Goal: Transaction & Acquisition: Download file/media

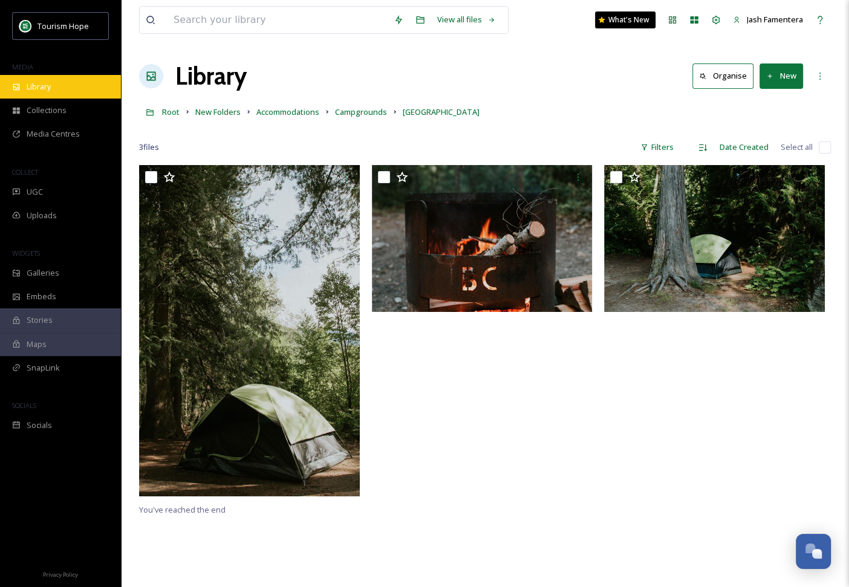
click at [45, 76] on div "Library" at bounding box center [60, 87] width 121 height 24
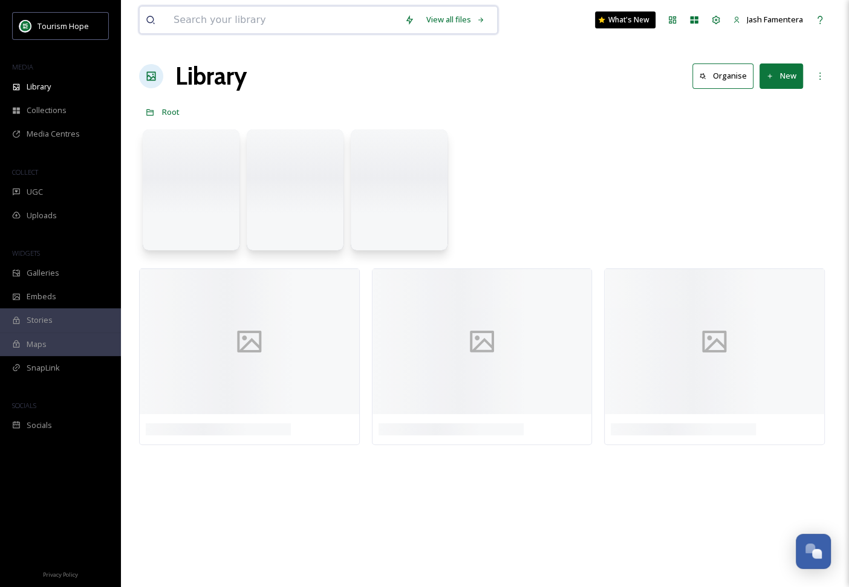
click at [239, 15] on input at bounding box center [282, 20] width 231 height 27
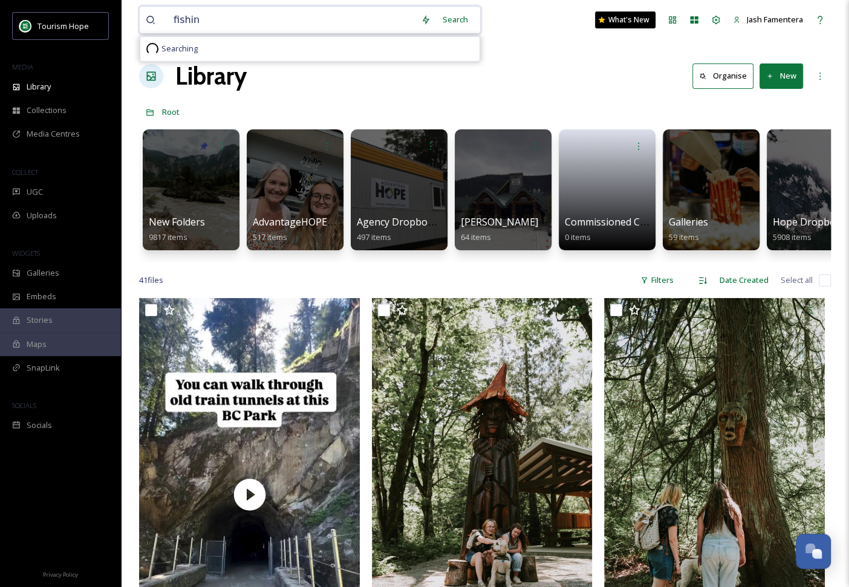
type input "fishing"
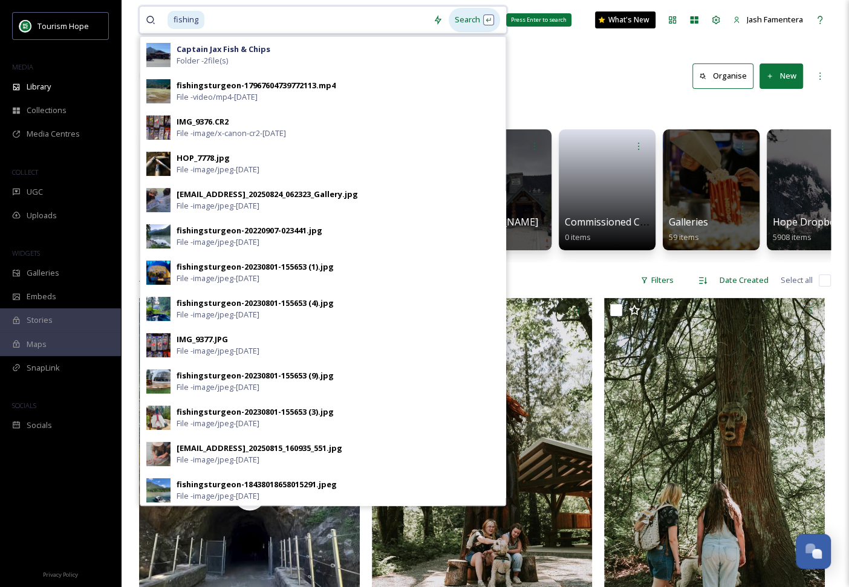
click at [468, 21] on div "Search Press Enter to search" at bounding box center [474, 20] width 51 height 24
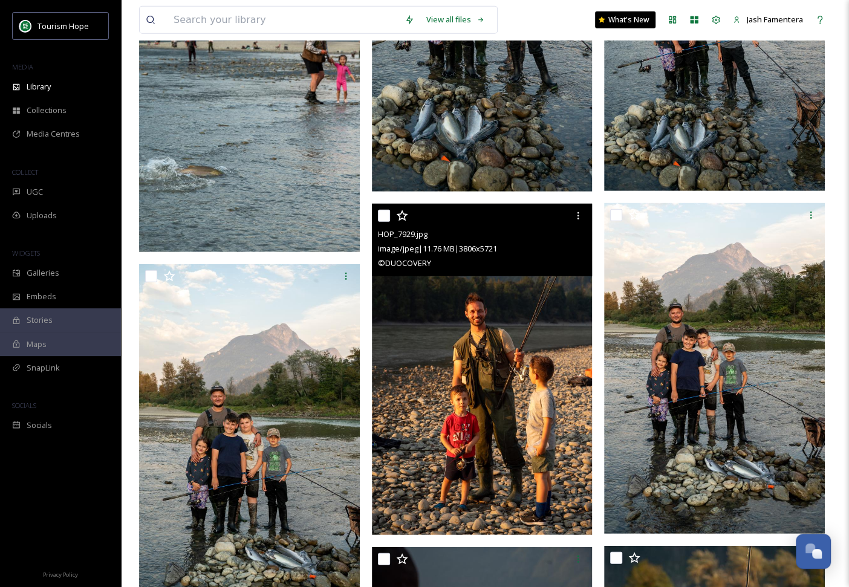
scroll to position [2400, 0]
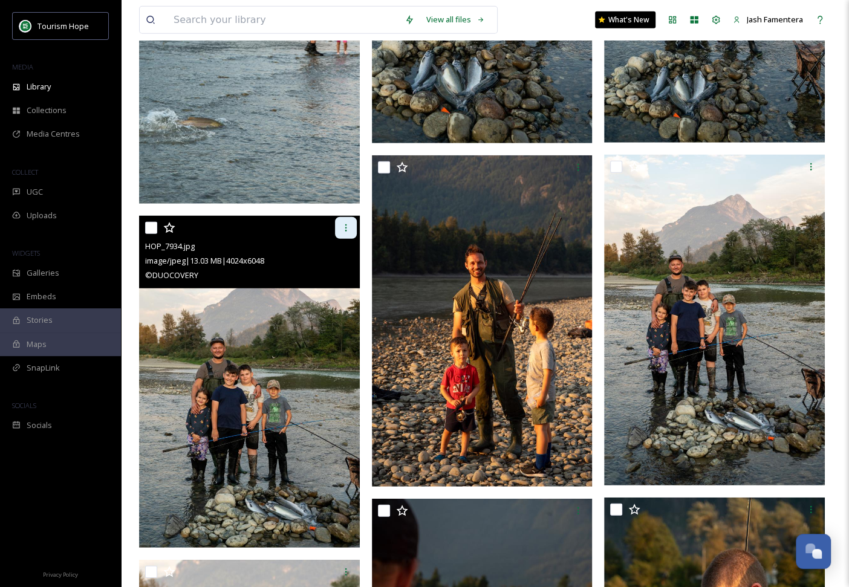
click at [341, 228] on icon at bounding box center [346, 228] width 10 height 10
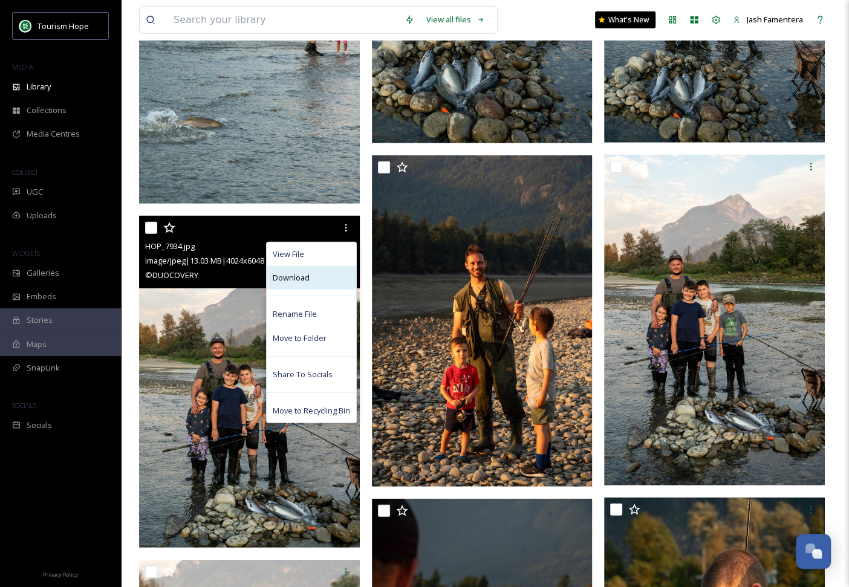
click at [315, 277] on div "Download" at bounding box center [311, 278] width 89 height 24
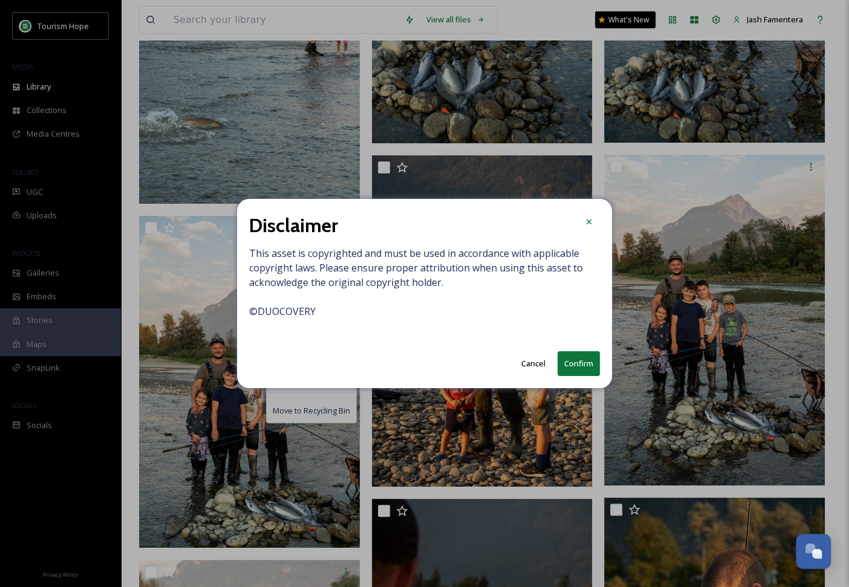
click at [583, 357] on button "Confirm" at bounding box center [578, 363] width 42 height 25
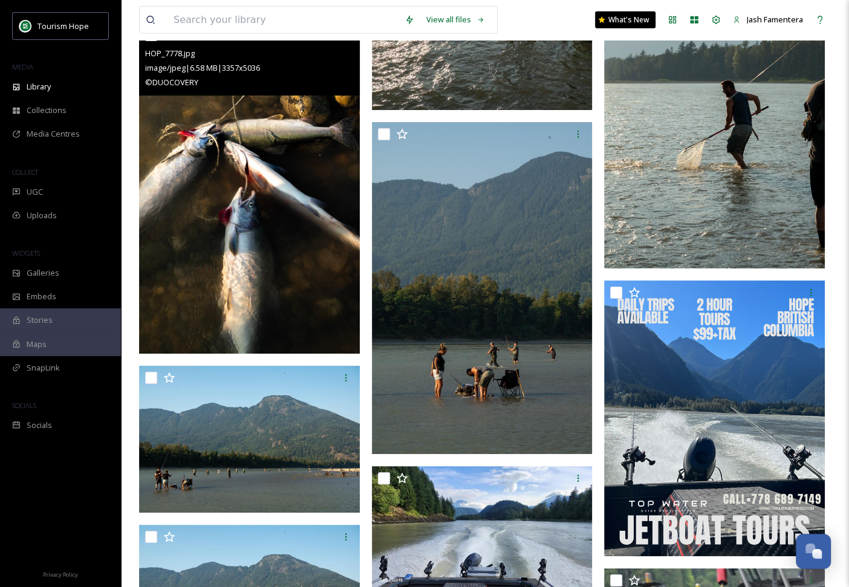
scroll to position [6010, 0]
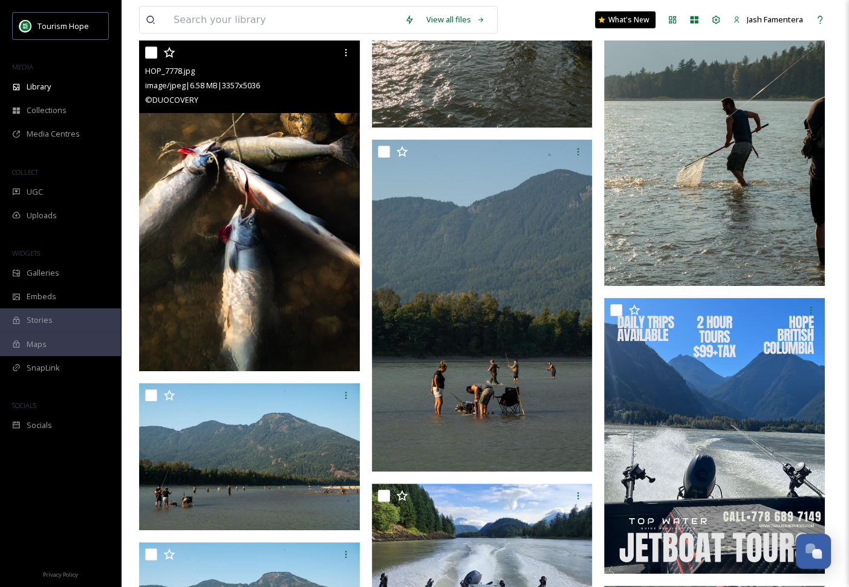
click at [265, 115] on img at bounding box center [249, 205] width 221 height 331
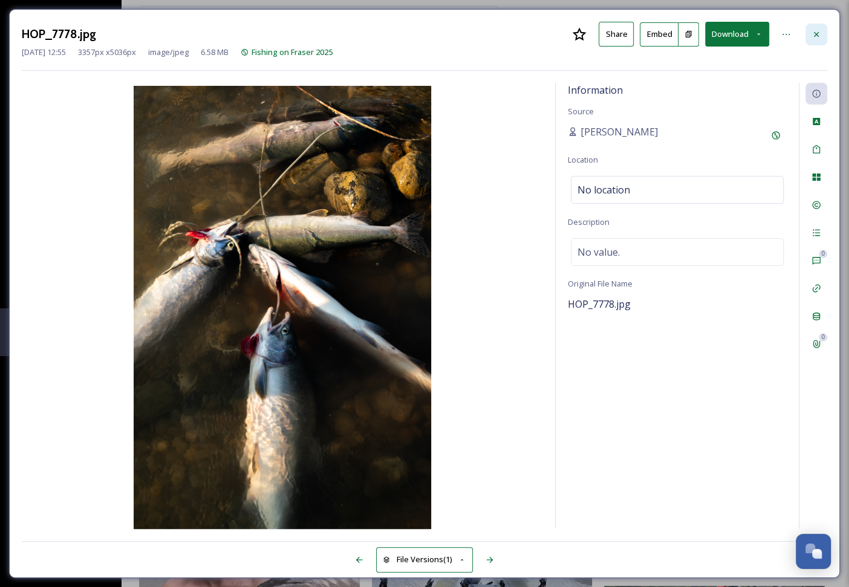
click at [805, 30] on div at bounding box center [816, 35] width 22 height 22
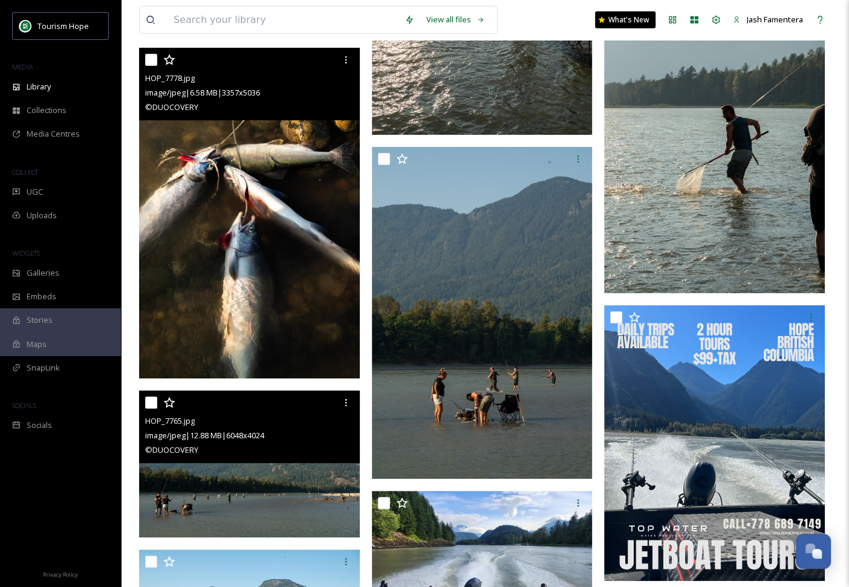
scroll to position [5994, 0]
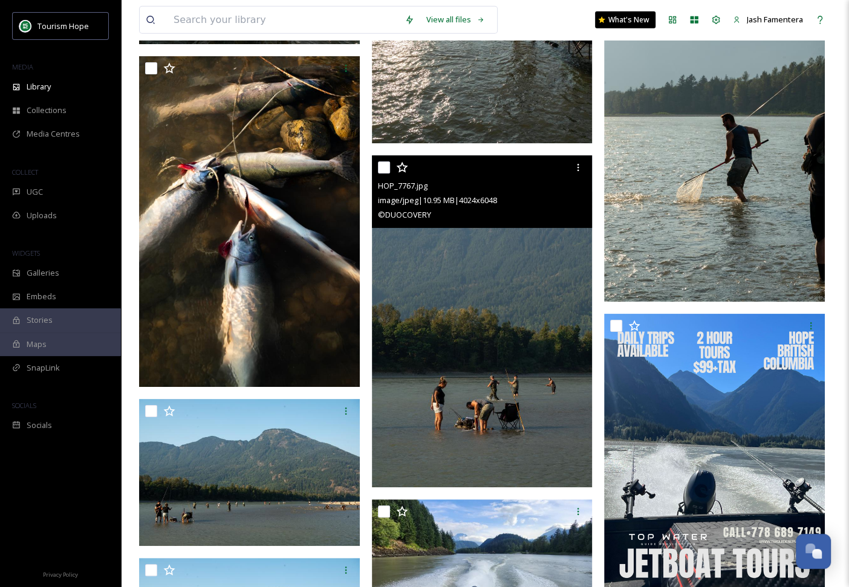
click at [499, 282] on img at bounding box center [482, 321] width 221 height 332
